Goal: Answer question/provide support: Answer question/provide support

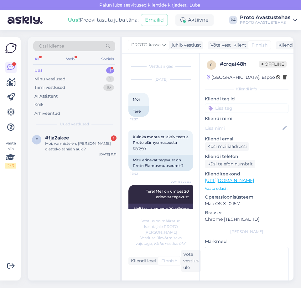
scroll to position [12, 0]
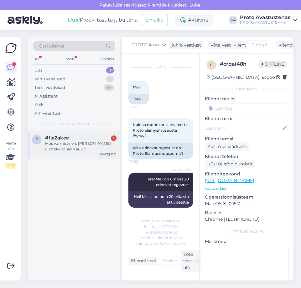
click at [59, 147] on div "Moi, varmistelen, [PERSON_NAME] oletteko tänään auki?" at bounding box center [80, 146] width 71 height 11
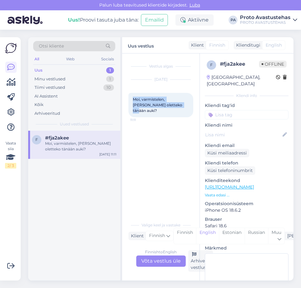
drag, startPoint x: 181, startPoint y: 105, endPoint x: 132, endPoint y: 101, distance: 49.0
click at [132, 101] on div "Moi, varmistelen, [PERSON_NAME] oletteko tänään auki? 11:11" at bounding box center [160, 105] width 65 height 24
copy span "Moi, varmistelen, [PERSON_NAME] oletteko tänään auki?"
click at [158, 262] on div "Finnish to English Võta vestlus üle" at bounding box center [160, 261] width 49 height 11
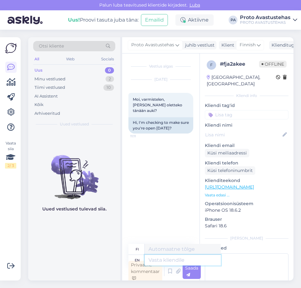
click at [159, 260] on textarea at bounding box center [182, 260] width 76 height 11
type textarea "Tere"
type textarea "T"
type textarea "Hello."
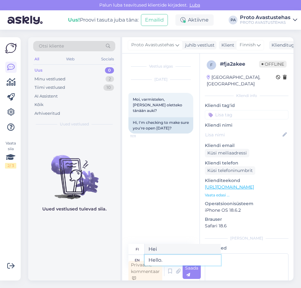
type textarea "Hei."
type textarea "Hello. We a"
type textarea "Hei. Me"
type textarea "Hello. We are"
type textarea "Hei. Me olemme"
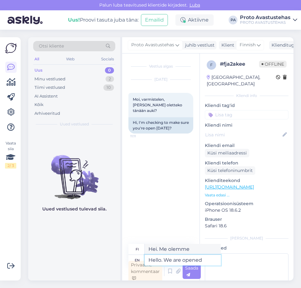
type textarea "Hello. We are opened"
type textarea "Hei. Olemme avoinna"
type textarea "Hello. We are opened tue"
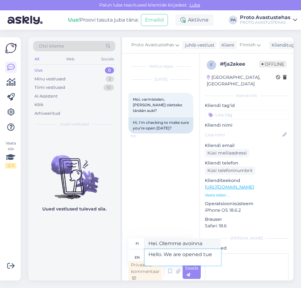
type textarea "Hei. Olemme avoinna tiistaina"
type textarea "Hello. We are opened"
type textarea "Hei. Olemme avoinna"
type textarea "Hello. We are opened [DATE]"
type textarea "Hei. Olemme avoinna tiistaina"
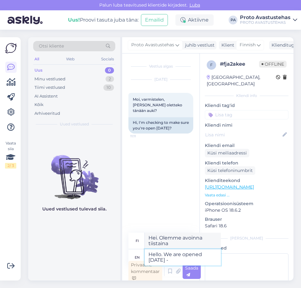
type textarea "Hello. We are opened [DATE] -"
type textarea "Hei. Olemme avoinna tiistaina -"
type textarea "Hello. We are opened [DATE] - [DATE]"
type textarea "Hei. Olemme avoinna tiistaista sunnuntaihin"
type textarea "Hello. We are opened [DATE] - [DATE]."
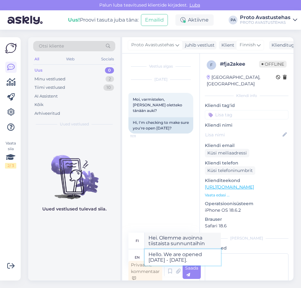
type textarea "Hei. Olemme avoinna tiistaista sunnuntaihin."
type textarea "Hello. We are opened [DATE] - [DATE]."
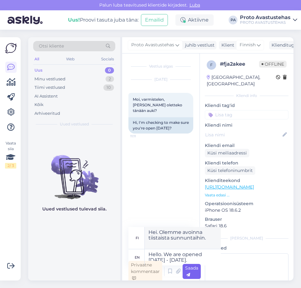
click at [194, 273] on div "Saada" at bounding box center [191, 271] width 18 height 15
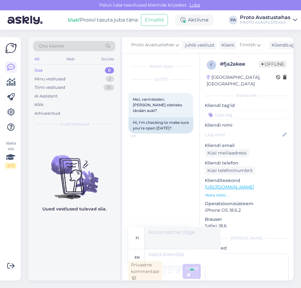
scroll to position [2, 0]
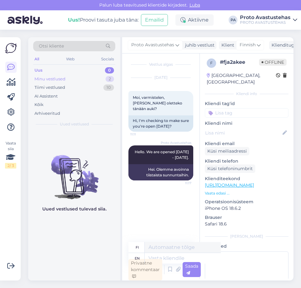
click at [54, 79] on div "Minu vestlused" at bounding box center [49, 79] width 31 height 6
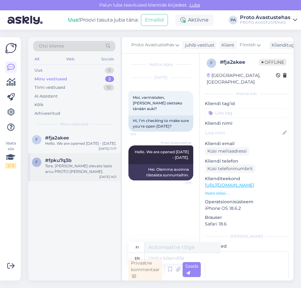
click at [67, 170] on div "Tere. [PERSON_NAME] olevate laste arvu PROTO [PERSON_NAME]." at bounding box center [80, 168] width 71 height 11
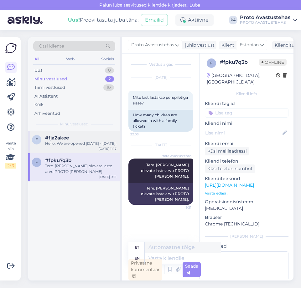
click at [64, 146] on div "Hello. We are opened [DATE] - [DATE]." at bounding box center [80, 144] width 71 height 6
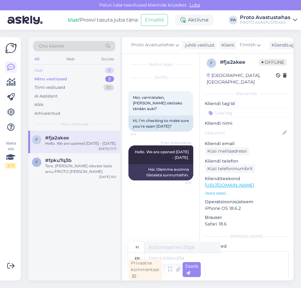
click at [38, 68] on div "Uus" at bounding box center [38, 70] width 8 height 6
